Goal: Transaction & Acquisition: Purchase product/service

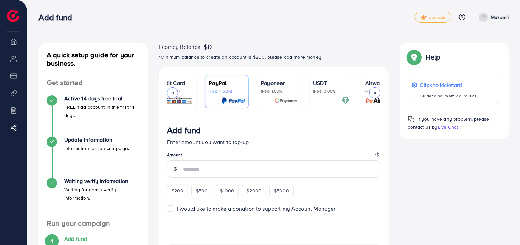
scroll to position [0, 39]
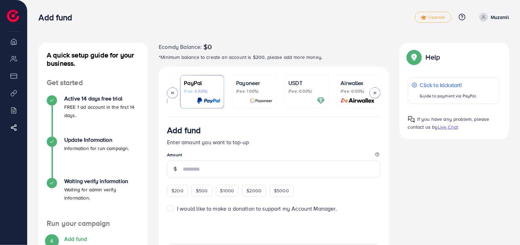
click at [313, 95] on div "USDT (Fee: 0.00%)" at bounding box center [306, 92] width 36 height 26
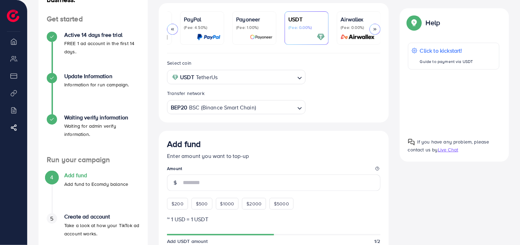
scroll to position [127, 0]
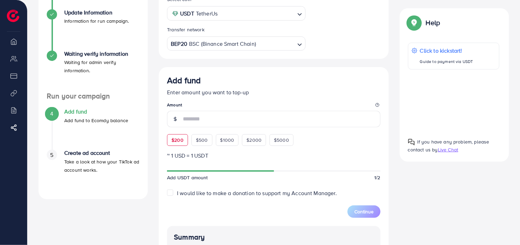
click at [178, 145] on div "$200" at bounding box center [177, 140] width 21 height 12
type input "***"
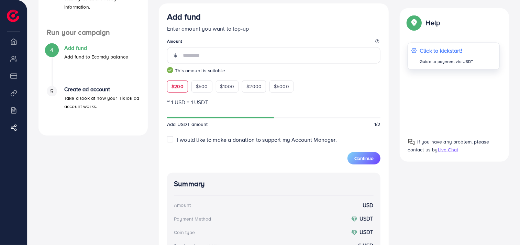
scroll to position [0, 0]
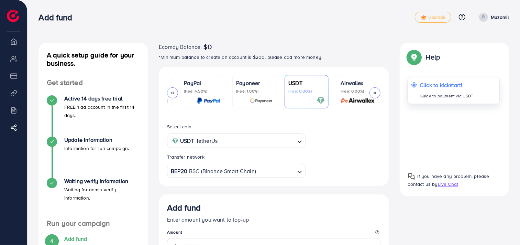
click at [441, 83] on p "Click to kickstart!" at bounding box center [447, 85] width 54 height 8
click at [174, 94] on icon at bounding box center [172, 92] width 5 height 5
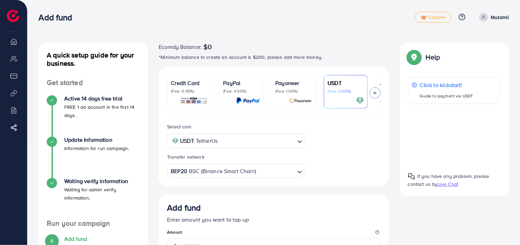
click at [173, 94] on p "(Fee: 4.00%)" at bounding box center [189, 91] width 36 height 6
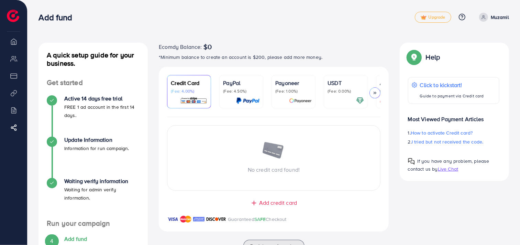
click at [285, 93] on p "(Fee: 1.00%)" at bounding box center [293, 91] width 36 height 6
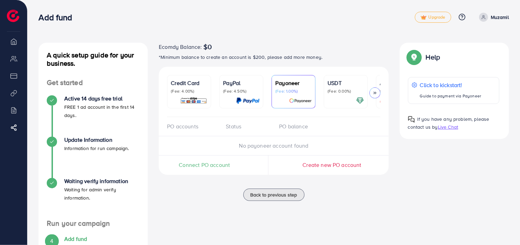
click at [373, 95] on icon at bounding box center [375, 92] width 5 height 5
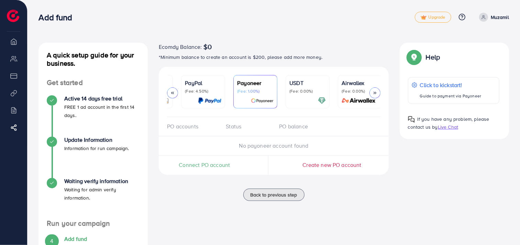
scroll to position [0, 39]
click at [356, 88] on p "(Fee: 0.00%)" at bounding box center [359, 91] width 36 height 6
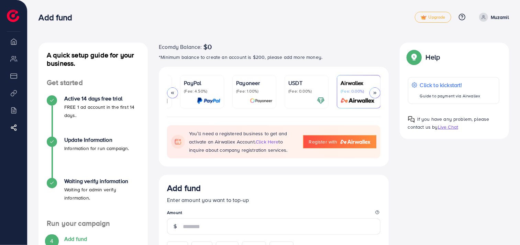
click at [253, 88] on p "(Fee: 1.00%)" at bounding box center [254, 91] width 36 height 6
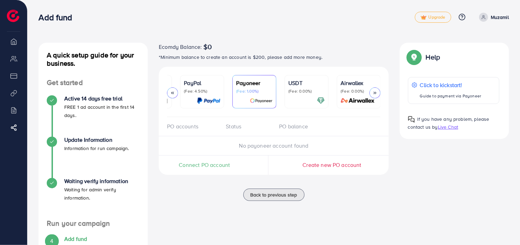
click at [217, 166] on span "Connect PO account" at bounding box center [204, 165] width 51 height 8
